Goal: Check status: Check status

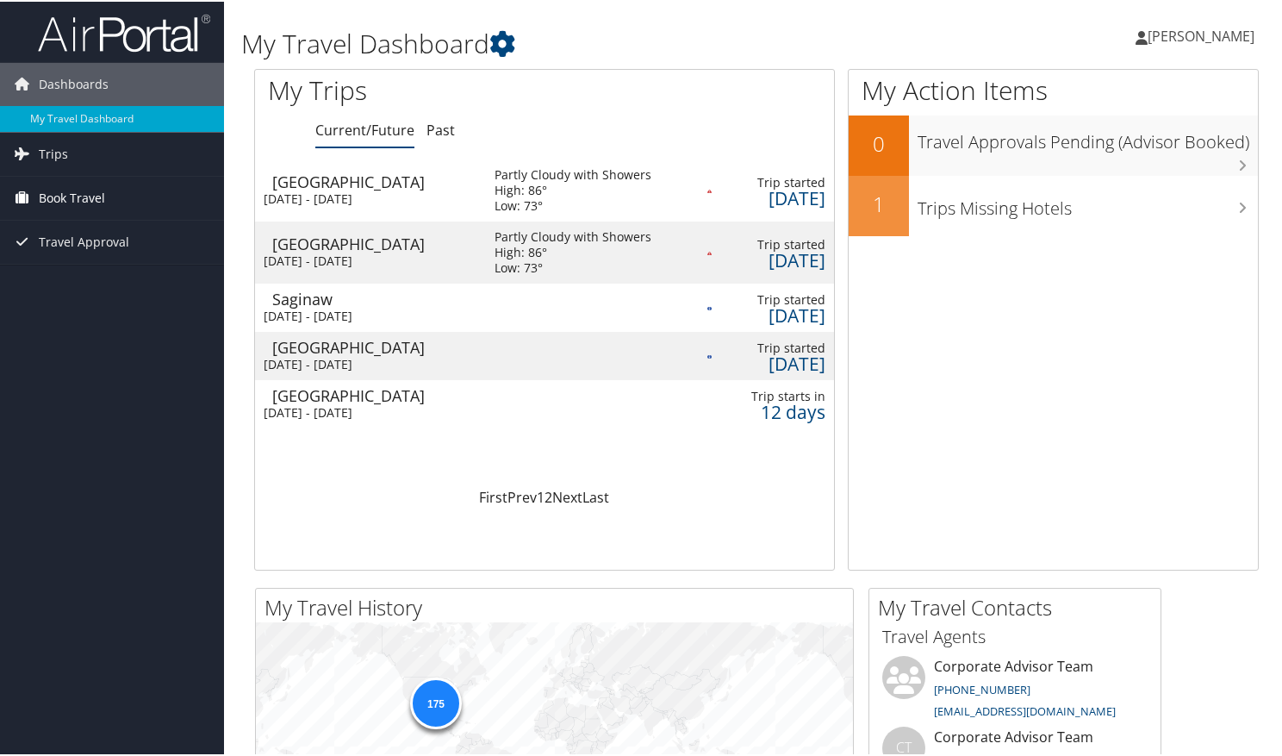
click at [95, 190] on span "Book Travel" at bounding box center [72, 196] width 66 height 43
click at [96, 198] on span "Book Travel" at bounding box center [72, 196] width 66 height 43
click at [84, 157] on link "Trips" at bounding box center [112, 152] width 224 height 43
click at [497, 251] on td "Partly Cloudy with Showers High: 86° Low: 73°" at bounding box center [587, 251] width 221 height 62
click at [526, 188] on div "High: 86°" at bounding box center [572, 189] width 157 height 16
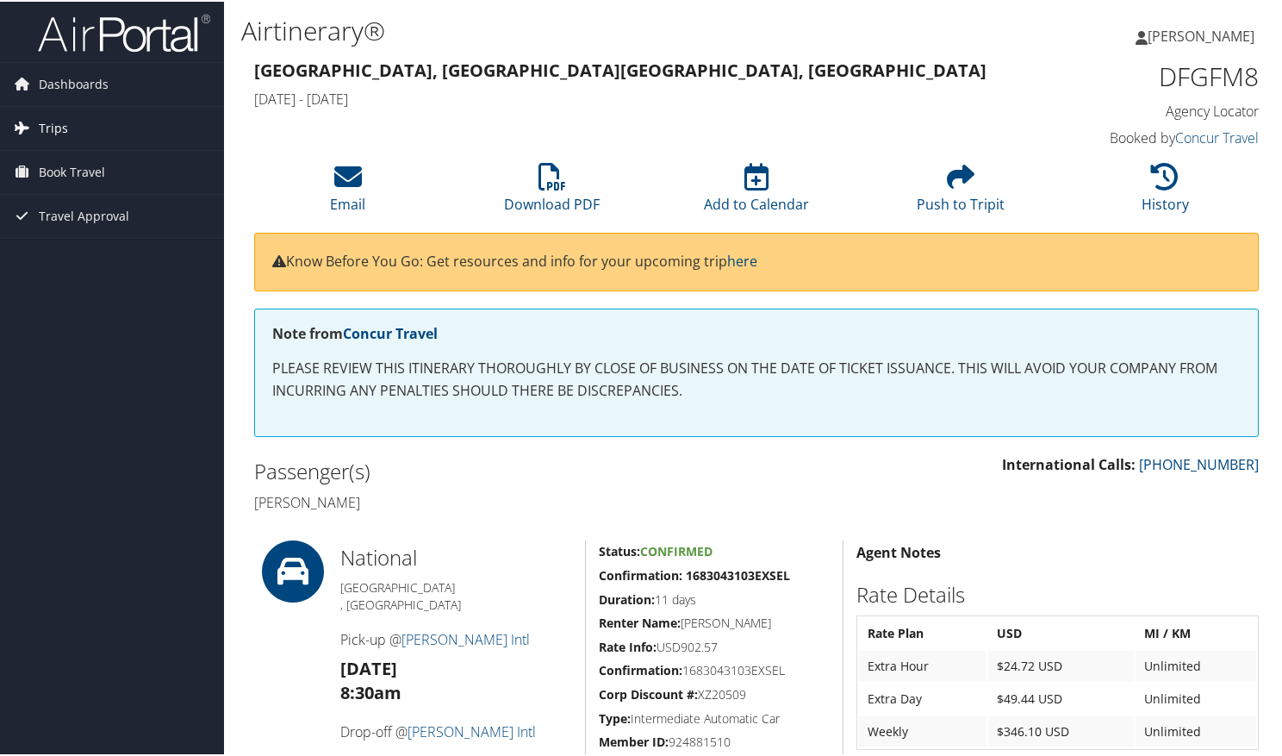
click at [53, 129] on span "Trips" at bounding box center [53, 126] width 29 height 43
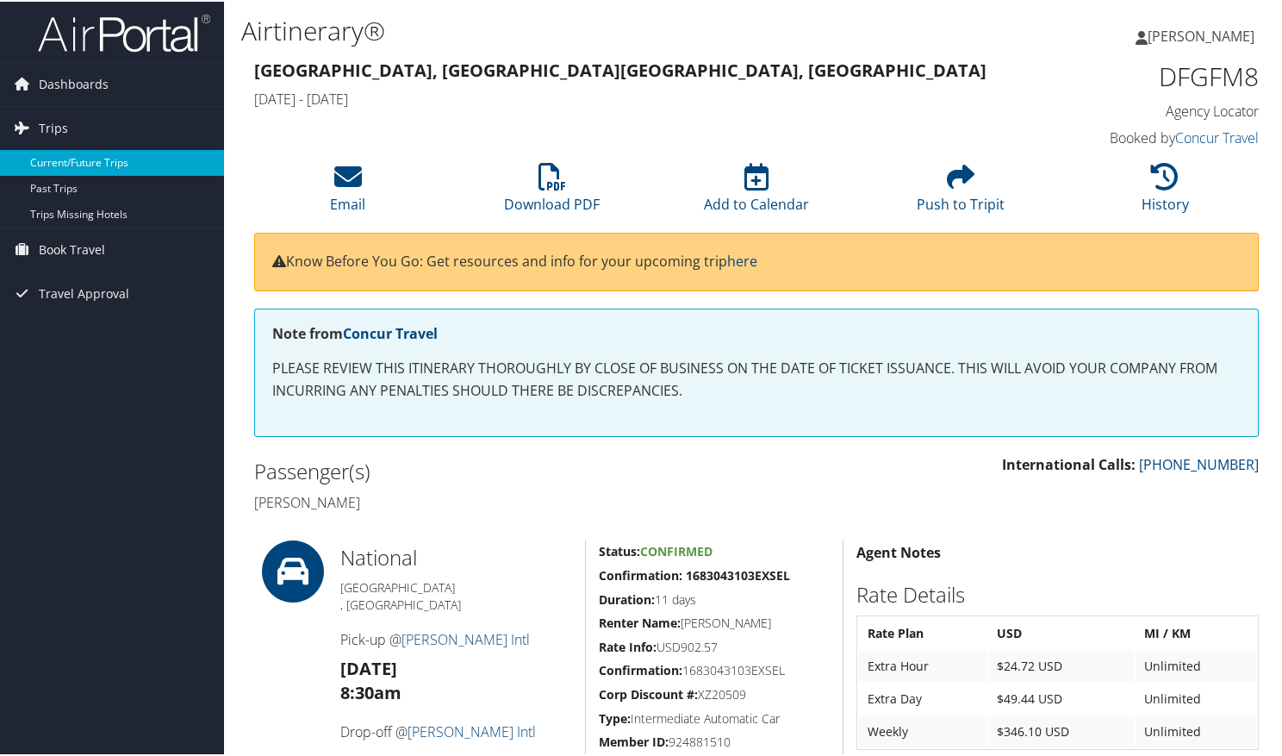
click at [65, 155] on link "Current/Future Trips" at bounding box center [112, 161] width 224 height 26
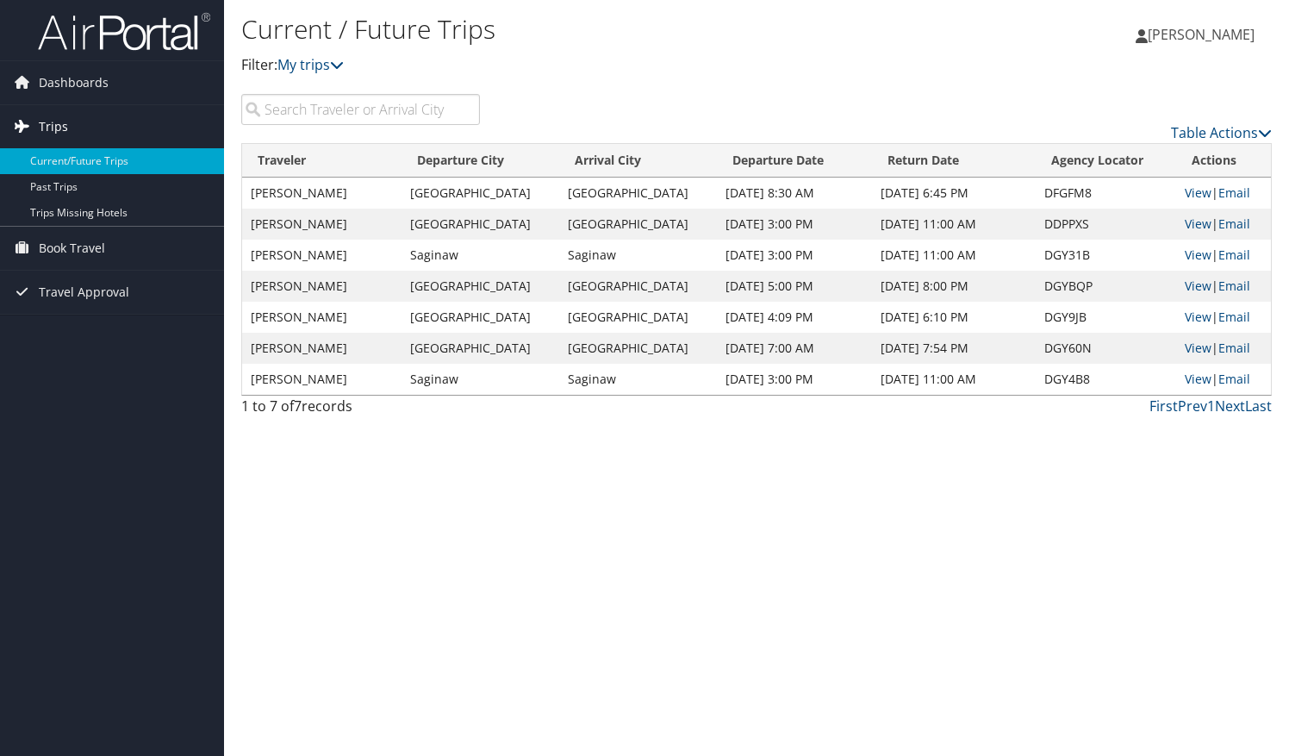
click at [67, 129] on link "Trips" at bounding box center [112, 126] width 224 height 43
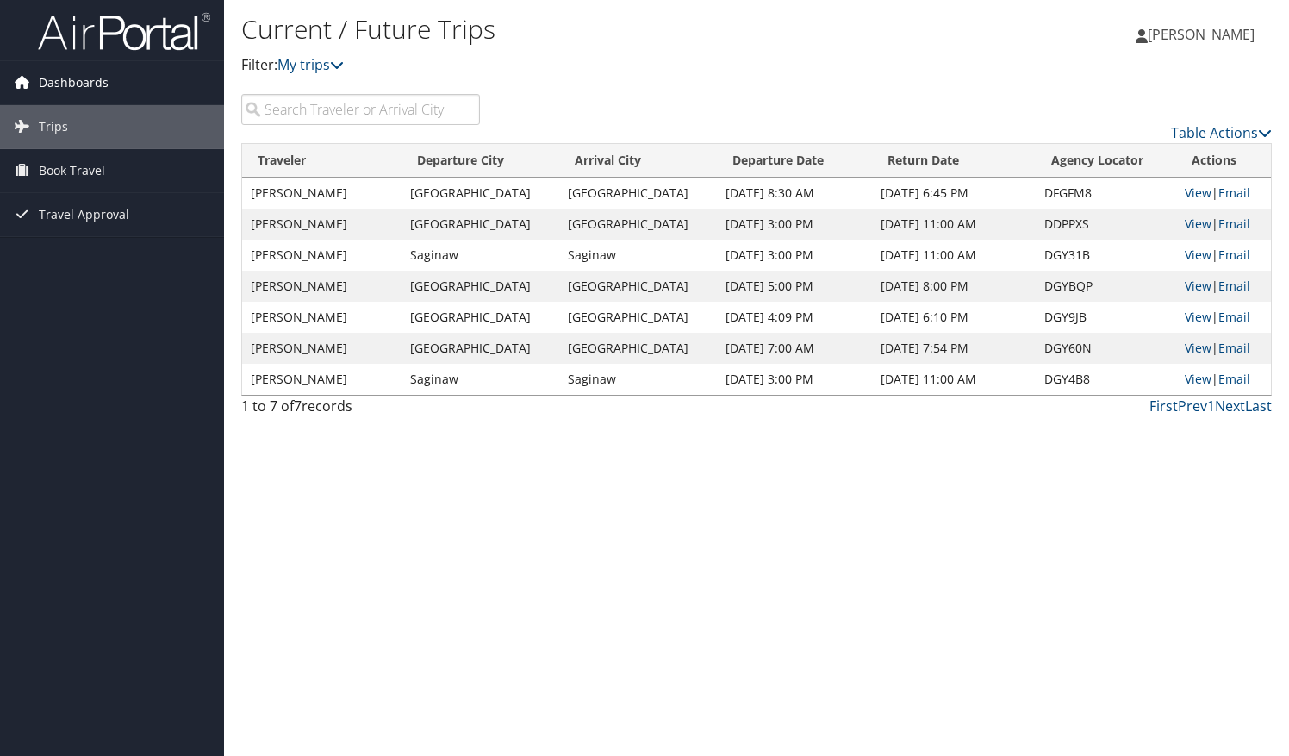
click at [78, 88] on span "Dashboards" at bounding box center [74, 82] width 70 height 43
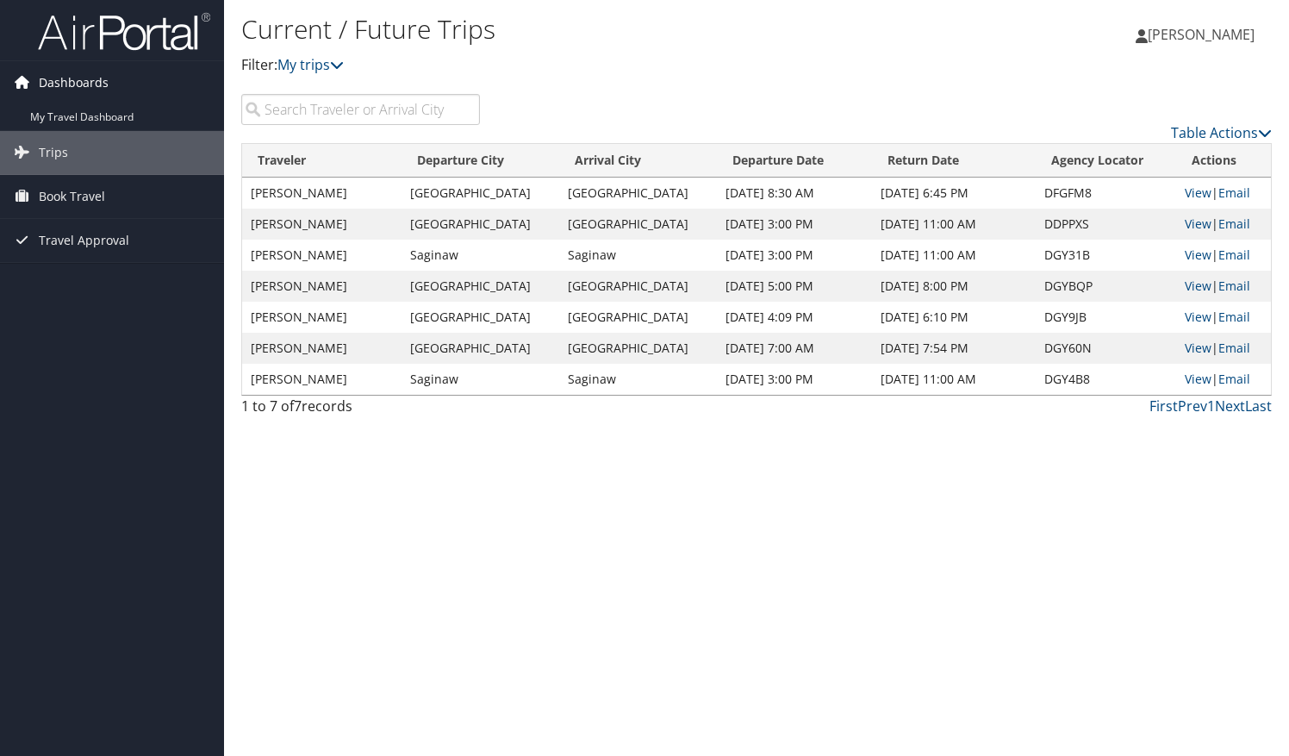
click at [81, 73] on span "Dashboards" at bounding box center [74, 82] width 70 height 43
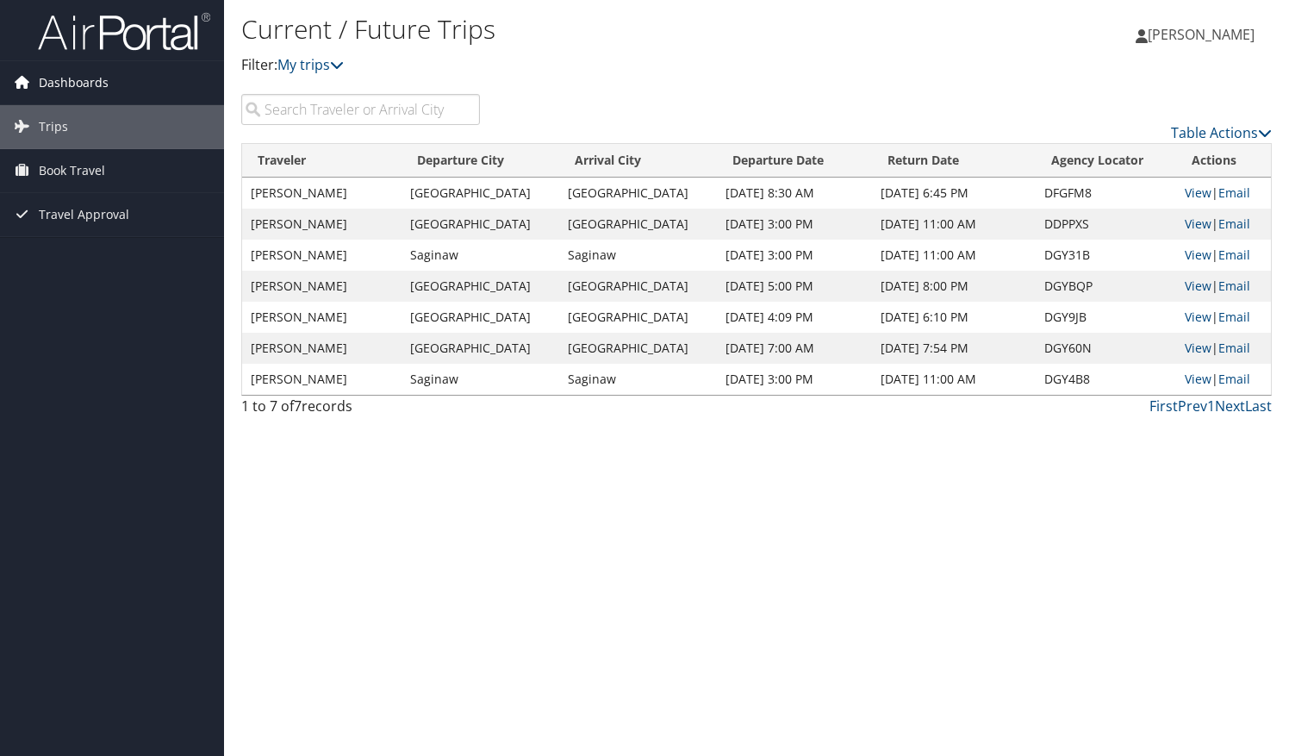
click at [81, 73] on span "Dashboards" at bounding box center [74, 82] width 70 height 43
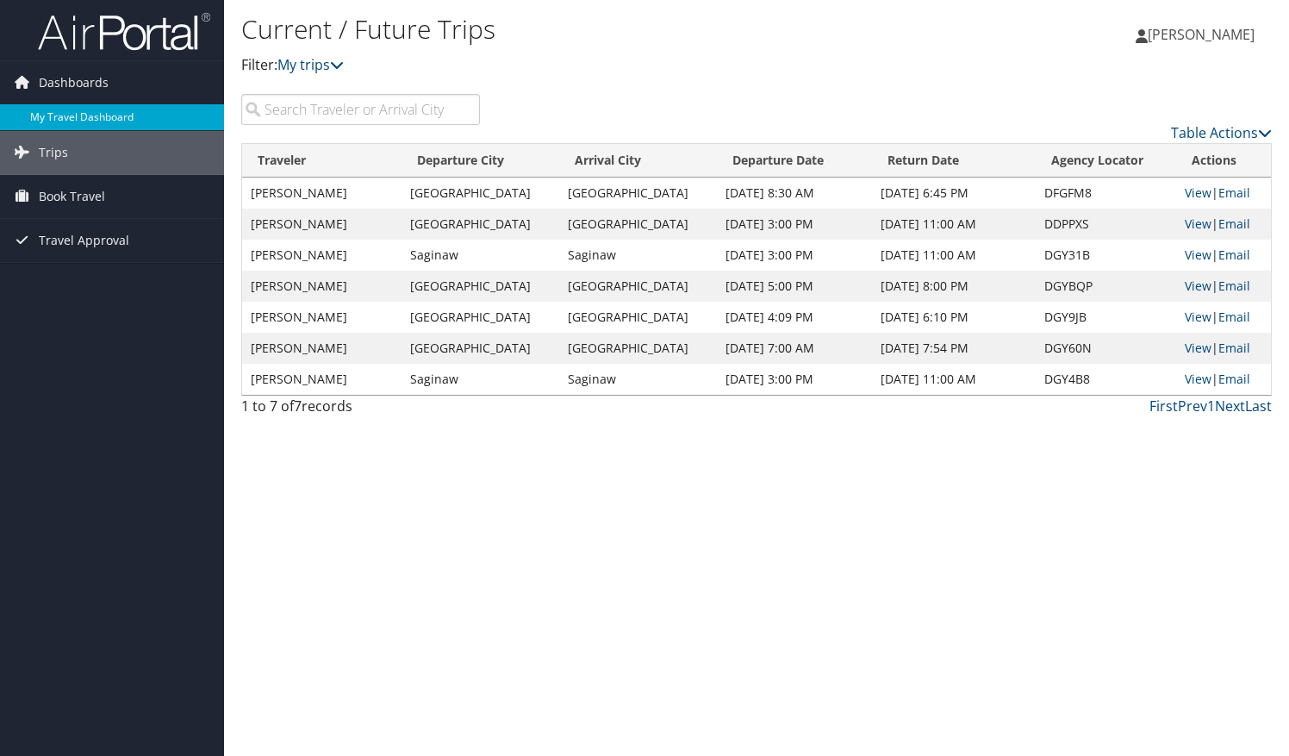
click at [79, 121] on link "My Travel Dashboard" at bounding box center [112, 117] width 224 height 26
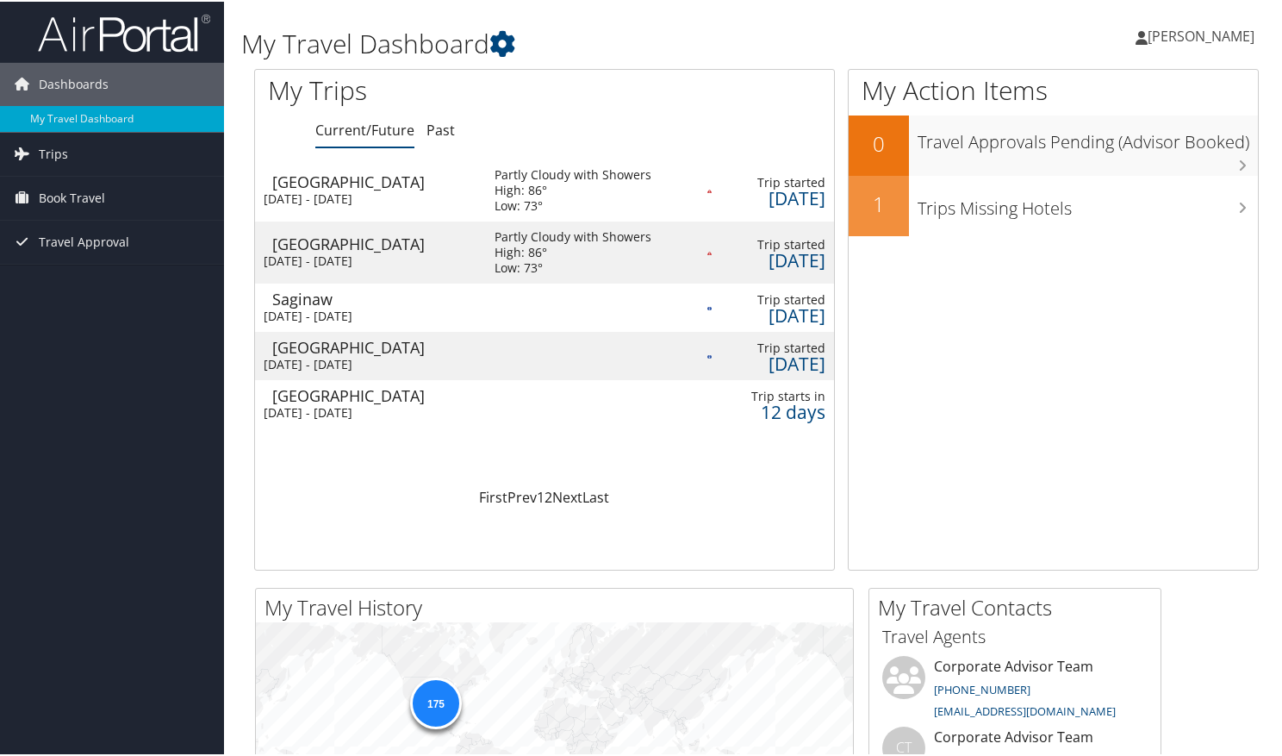
click at [491, 215] on td "Partly Cloudy with Showers High: 86° Low: 73°" at bounding box center [587, 189] width 221 height 62
click at [261, 277] on td "New Orleans Mon 22 Sep 2025 - Fri 3 Oct 2025" at bounding box center [366, 251] width 222 height 62
click at [548, 500] on link "2" at bounding box center [548, 495] width 8 height 19
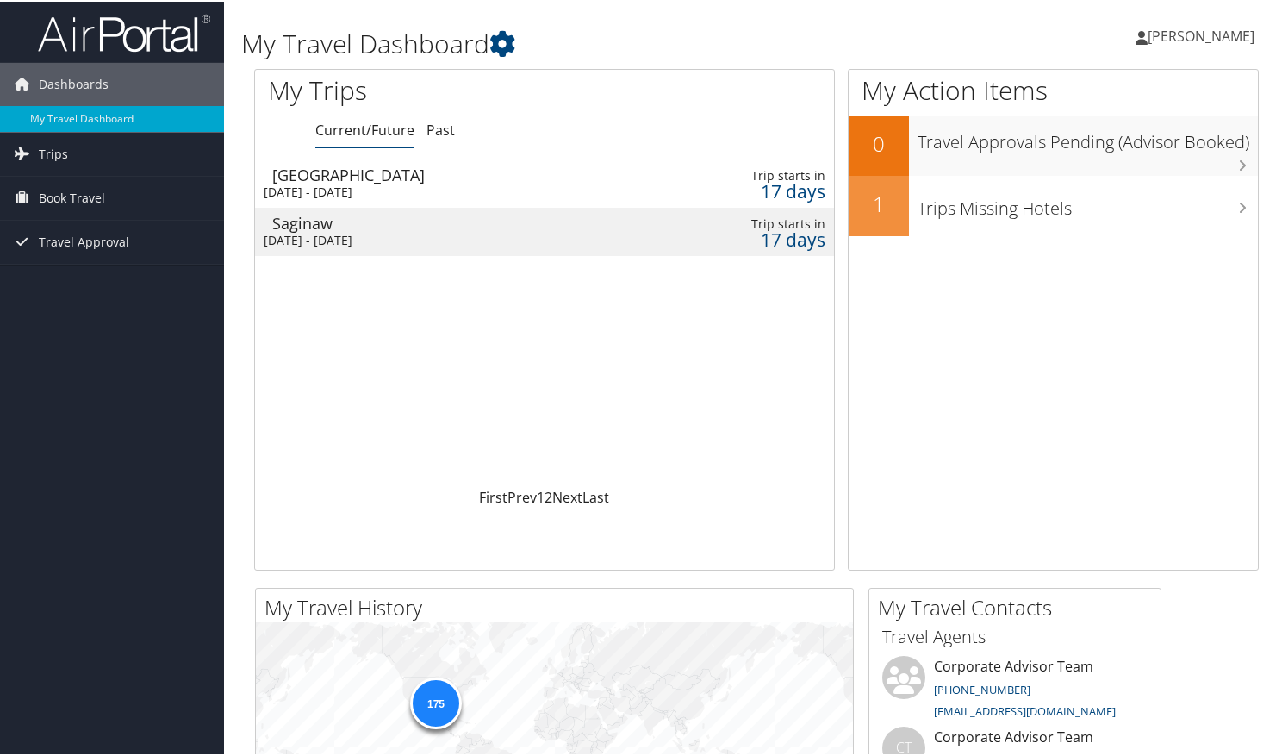
click at [510, 176] on td at bounding box center [590, 182] width 202 height 48
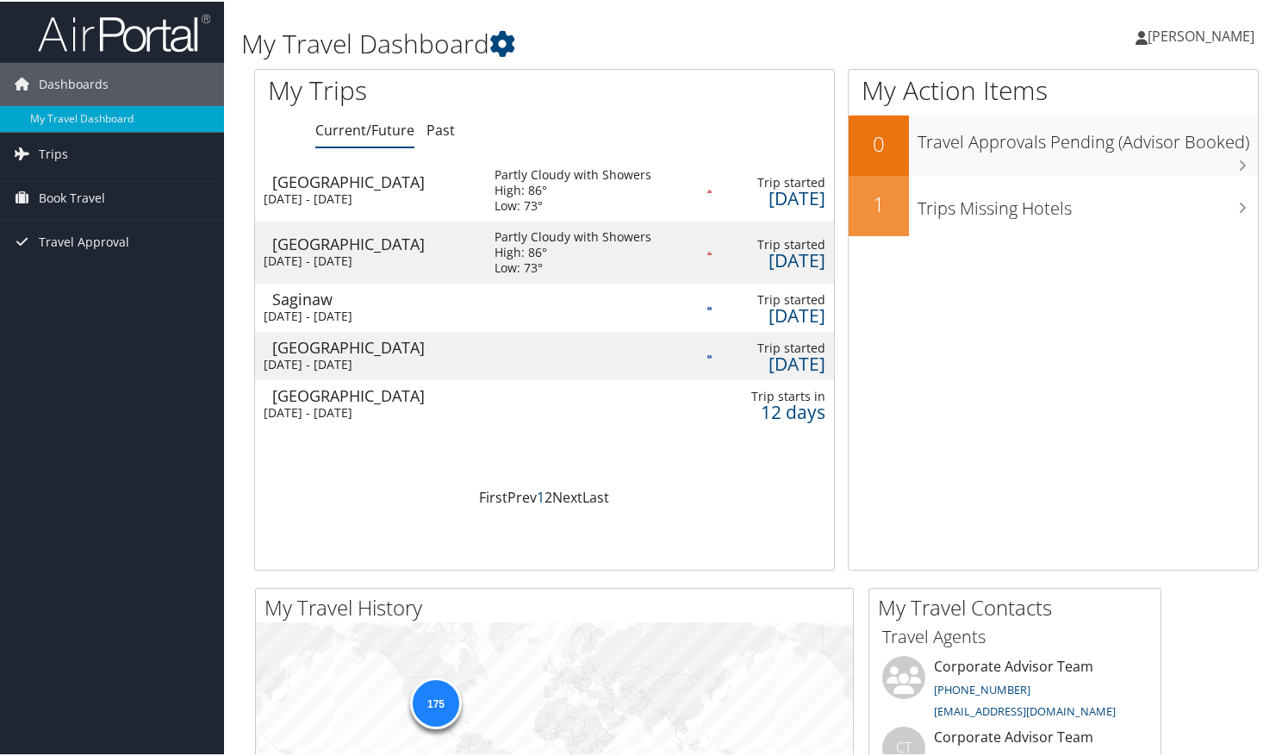
click at [538, 502] on link "1" at bounding box center [541, 495] width 8 height 19
click at [538, 494] on link "1" at bounding box center [541, 495] width 8 height 19
click at [517, 501] on link "Prev" at bounding box center [521, 495] width 29 height 19
click at [507, 503] on link "Prev" at bounding box center [521, 495] width 29 height 19
click at [521, 494] on link "Prev" at bounding box center [521, 495] width 29 height 19
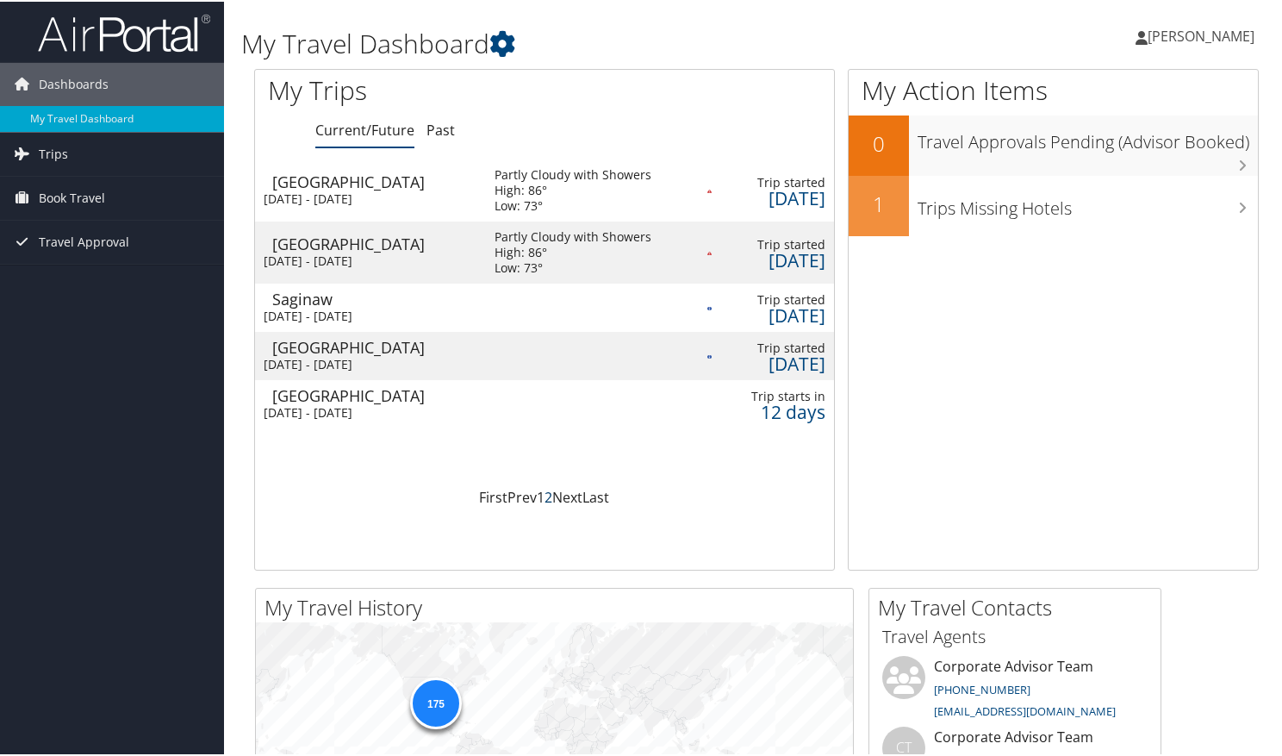
click at [546, 501] on link "2" at bounding box center [548, 495] width 8 height 19
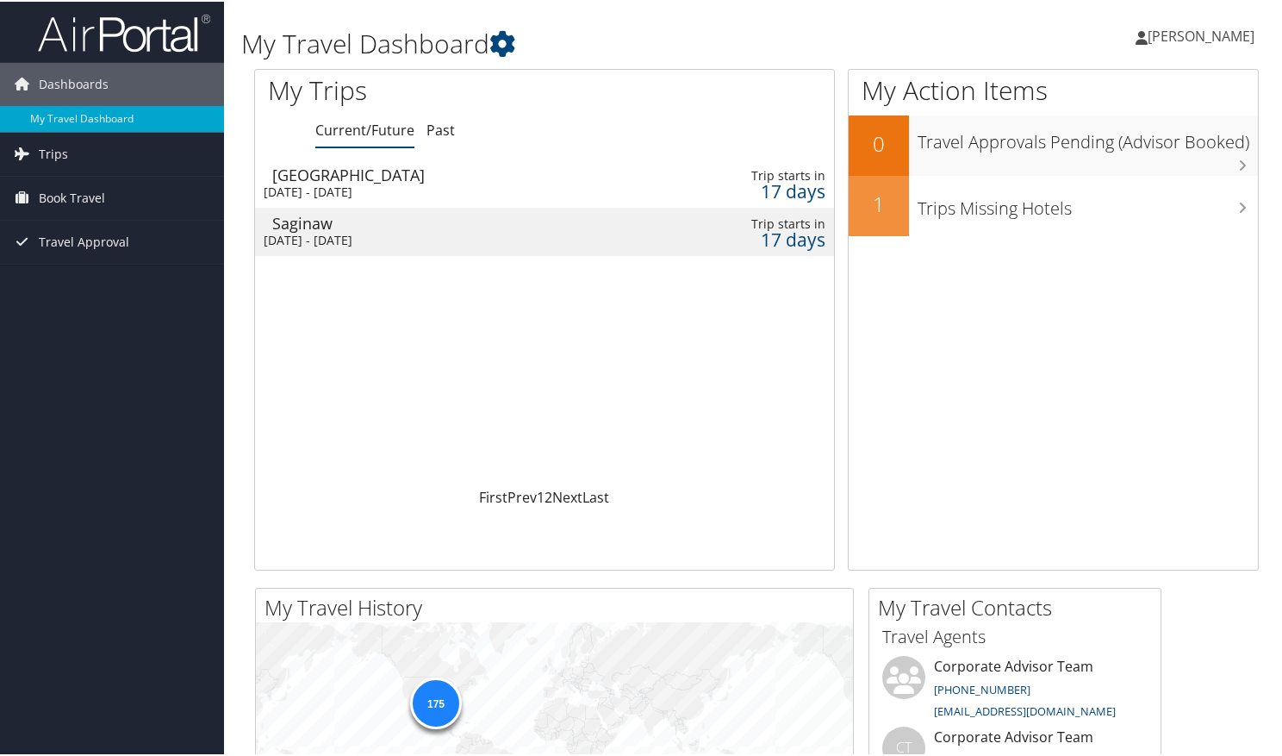
click at [524, 219] on td at bounding box center [590, 230] width 202 height 48
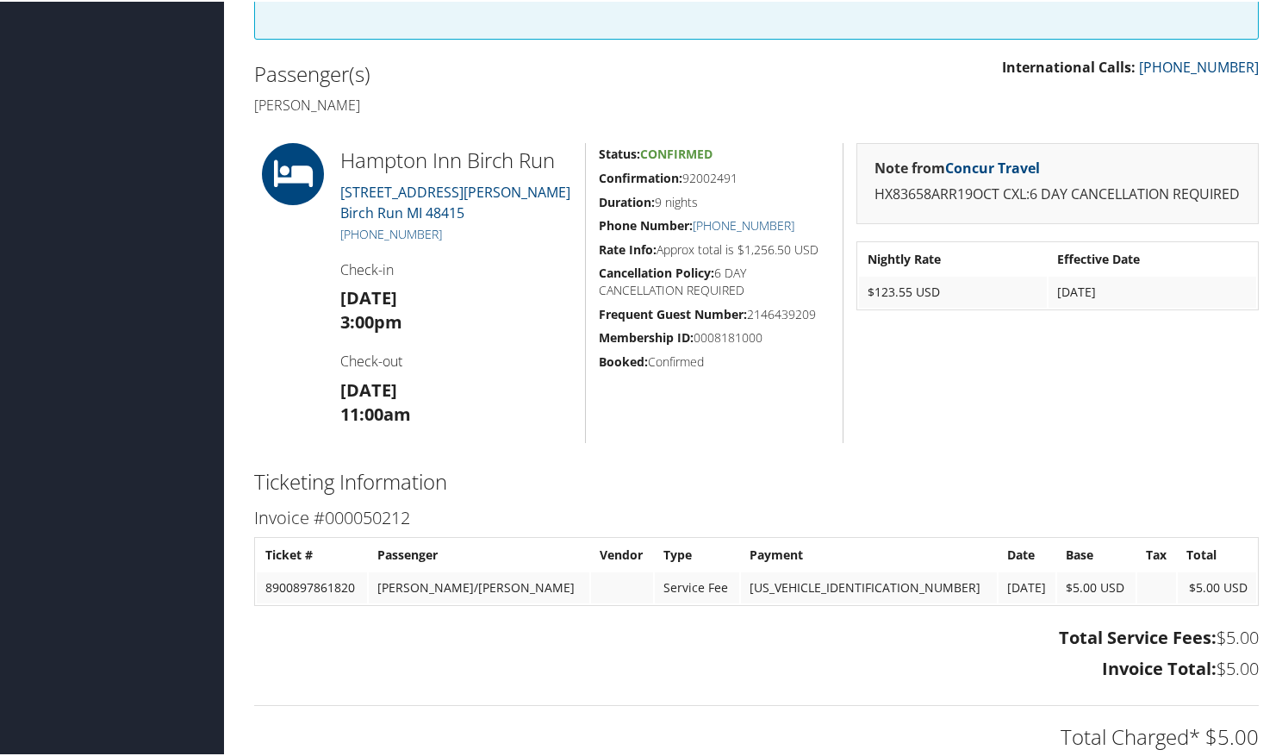
scroll to position [398, 0]
